Goal: Navigation & Orientation: Go to known website

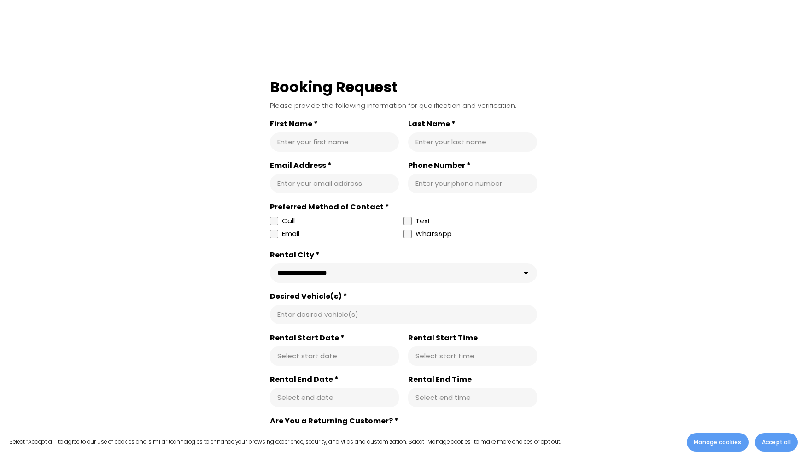
scroll to position [517, 0]
click at [779, 442] on span "Accept all" at bounding box center [776, 442] width 29 height 8
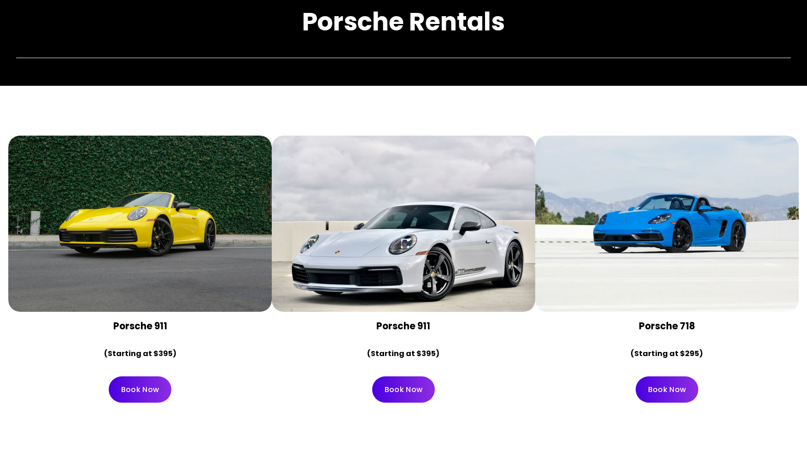
scroll to position [0, 0]
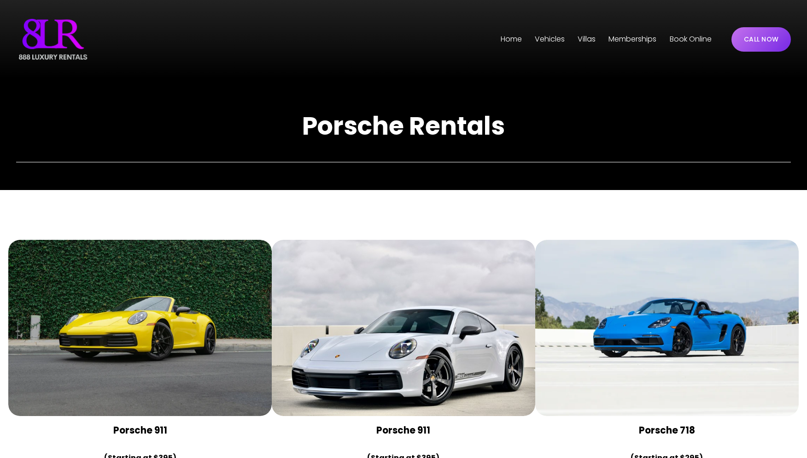
click at [57, 43] on img at bounding box center [53, 39] width 74 height 46
